Goal: Transaction & Acquisition: Purchase product/service

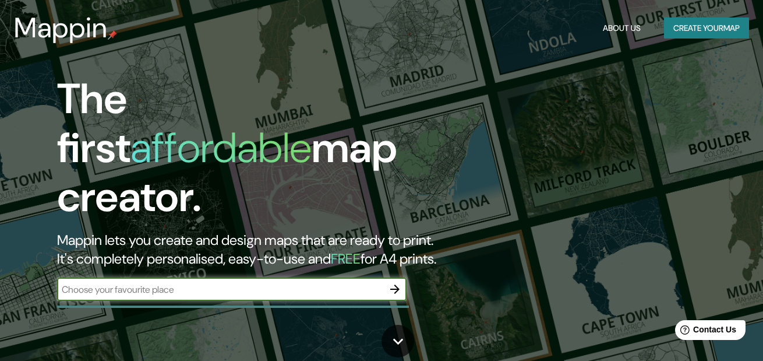
click at [118, 283] on input "text" at bounding box center [220, 289] width 326 height 13
paste input "R. [US_STATE], 866 - Brooklin"
type input "R. [US_STATE], 866 - Brooklin"
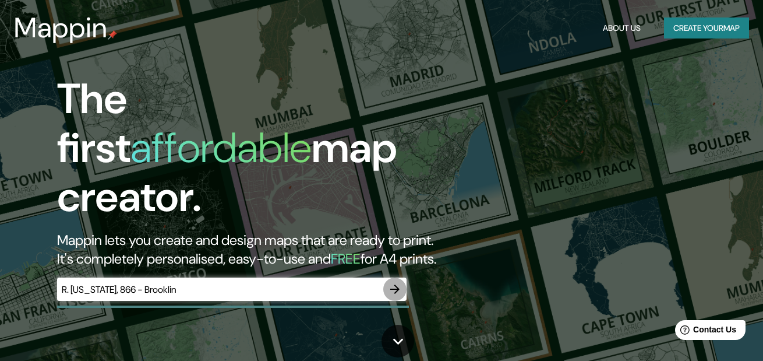
click at [390, 282] on icon "button" at bounding box center [395, 289] width 14 height 14
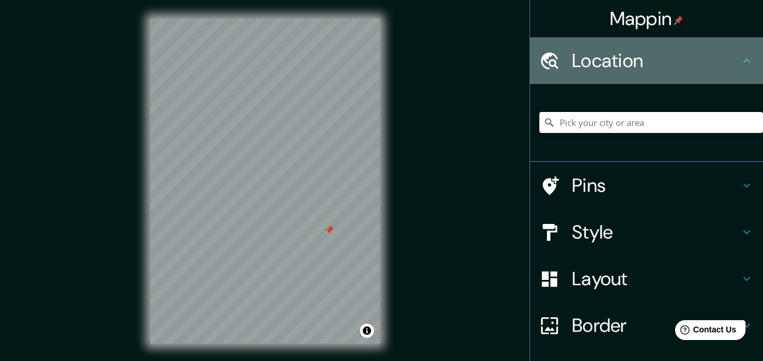
click at [618, 60] on h4 "Location" at bounding box center [656, 60] width 168 height 23
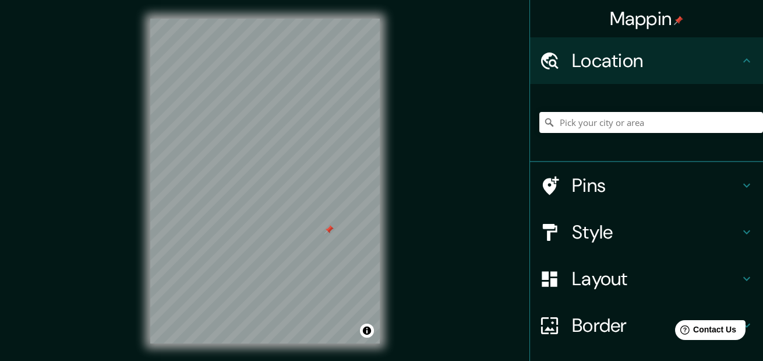
click at [747, 55] on div "Location" at bounding box center [646, 60] width 233 height 47
click at [614, 125] on input "Pick your city or area" at bounding box center [652, 122] width 224 height 21
paste input "R. [US_STATE], 866 - Brooklin"
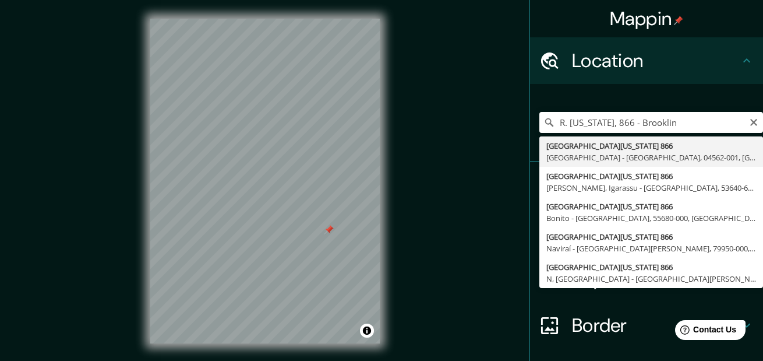
type input "[STREET_ADDRESS][US_STATE]"
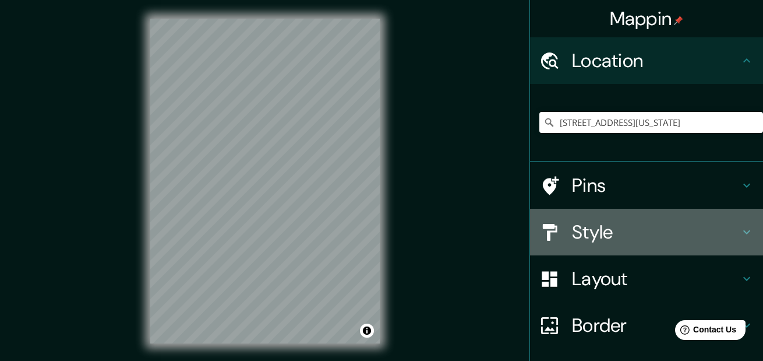
click at [623, 243] on h4 "Style" at bounding box center [656, 231] width 168 height 23
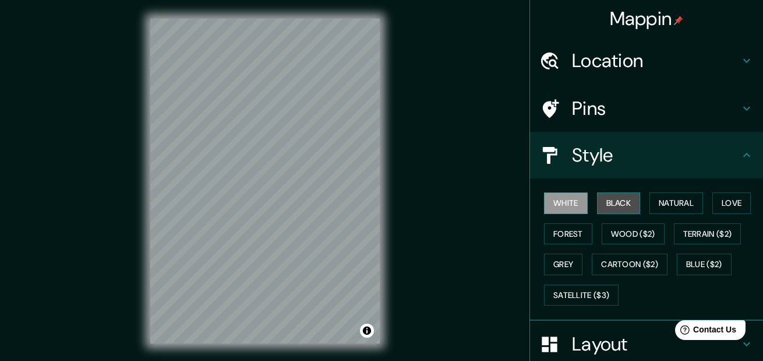
click at [603, 201] on button "Black" at bounding box center [619, 203] width 44 height 22
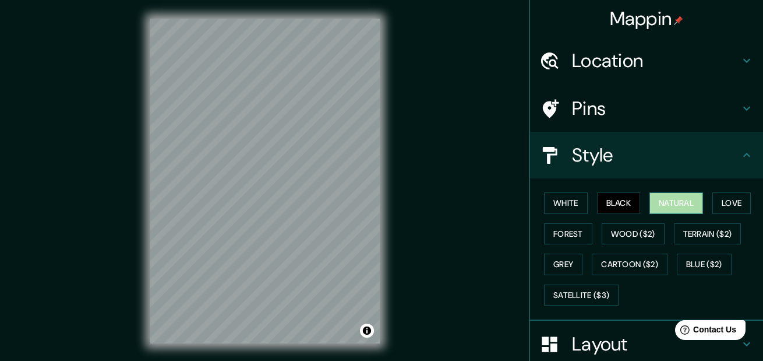
click at [659, 206] on button "Natural" at bounding box center [677, 203] width 54 height 22
click at [718, 197] on button "Love" at bounding box center [732, 203] width 38 height 22
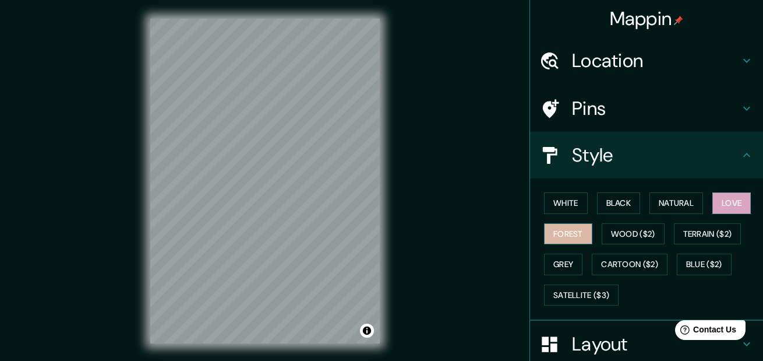
click at [547, 232] on button "Forest" at bounding box center [568, 234] width 48 height 22
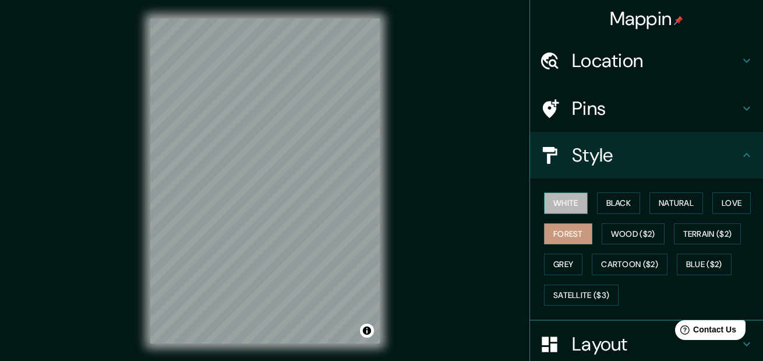
click at [568, 196] on button "White" at bounding box center [566, 203] width 44 height 22
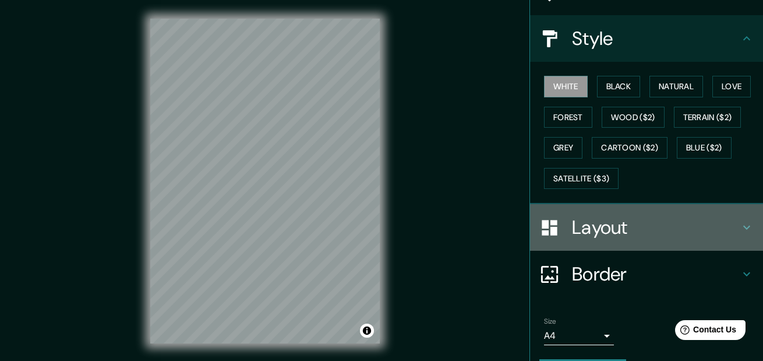
click at [629, 239] on div "Layout" at bounding box center [646, 227] width 233 height 47
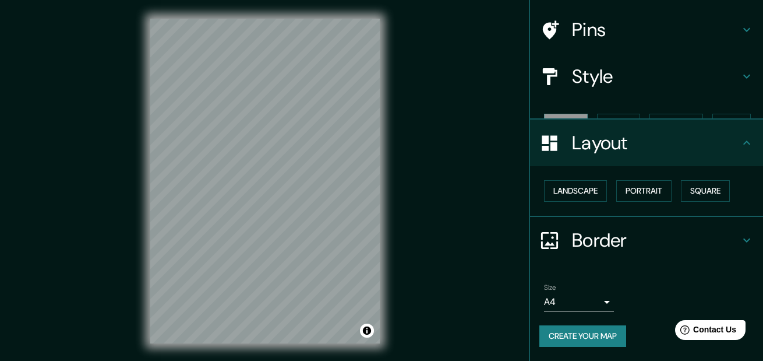
scroll to position [58, 0]
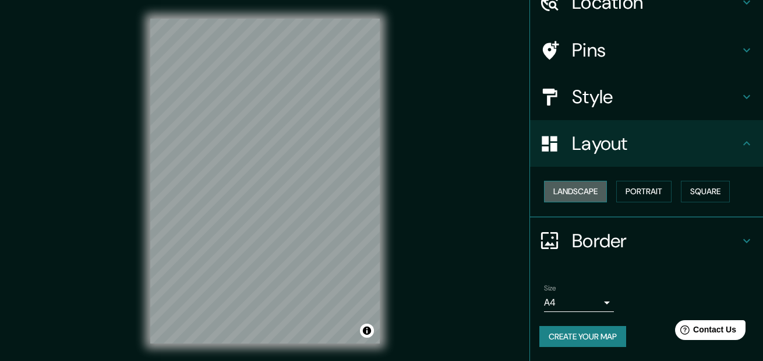
click at [544, 193] on button "Landscape" at bounding box center [575, 192] width 63 height 22
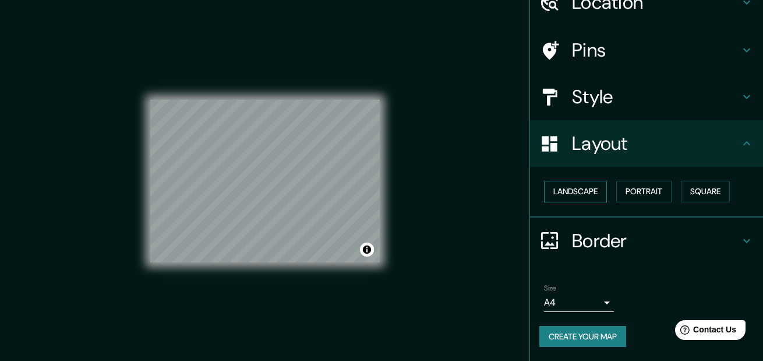
click at [581, 185] on button "Landscape" at bounding box center [575, 192] width 63 height 22
click at [633, 193] on button "Portrait" at bounding box center [644, 192] width 55 height 22
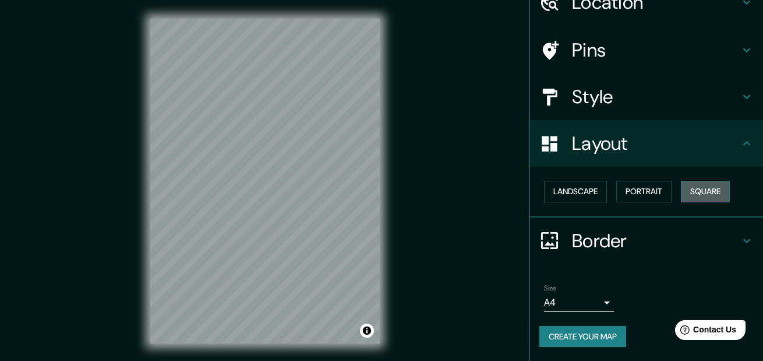
click at [698, 189] on button "Square" at bounding box center [705, 192] width 49 height 22
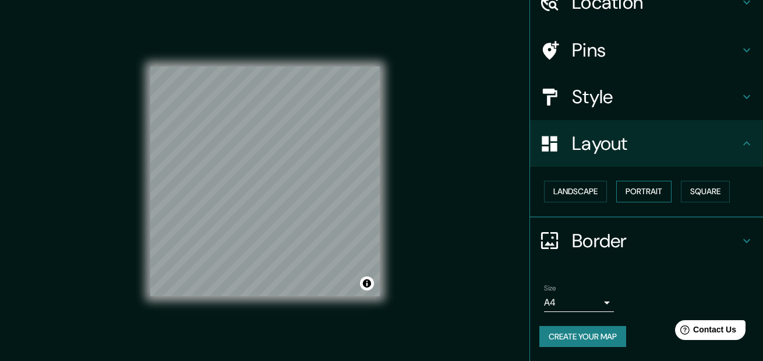
click at [639, 182] on button "Portrait" at bounding box center [644, 192] width 55 height 22
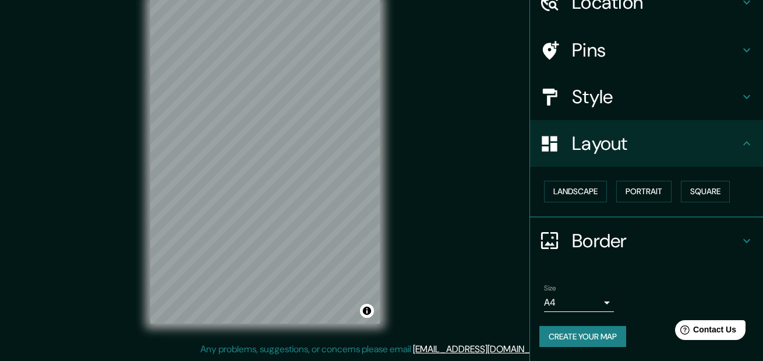
scroll to position [0, 0]
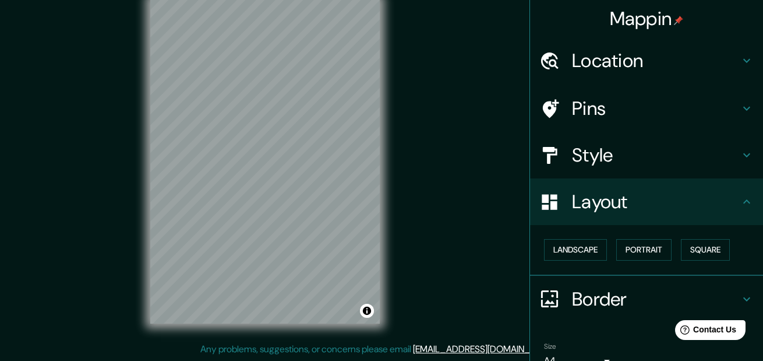
click at [591, 159] on h4 "Style" at bounding box center [656, 154] width 168 height 23
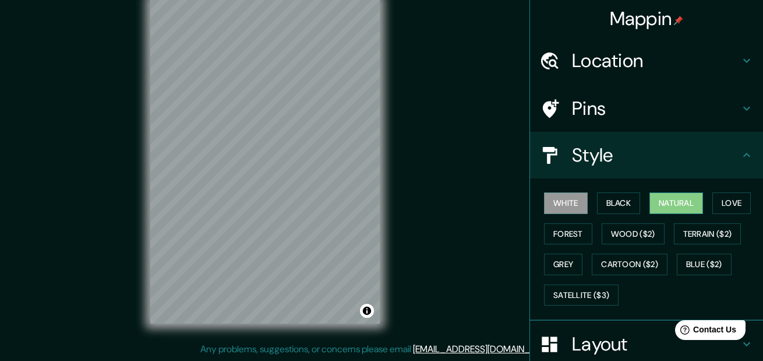
click at [686, 193] on button "Natural" at bounding box center [677, 203] width 54 height 22
